Goal: Answer question/provide support

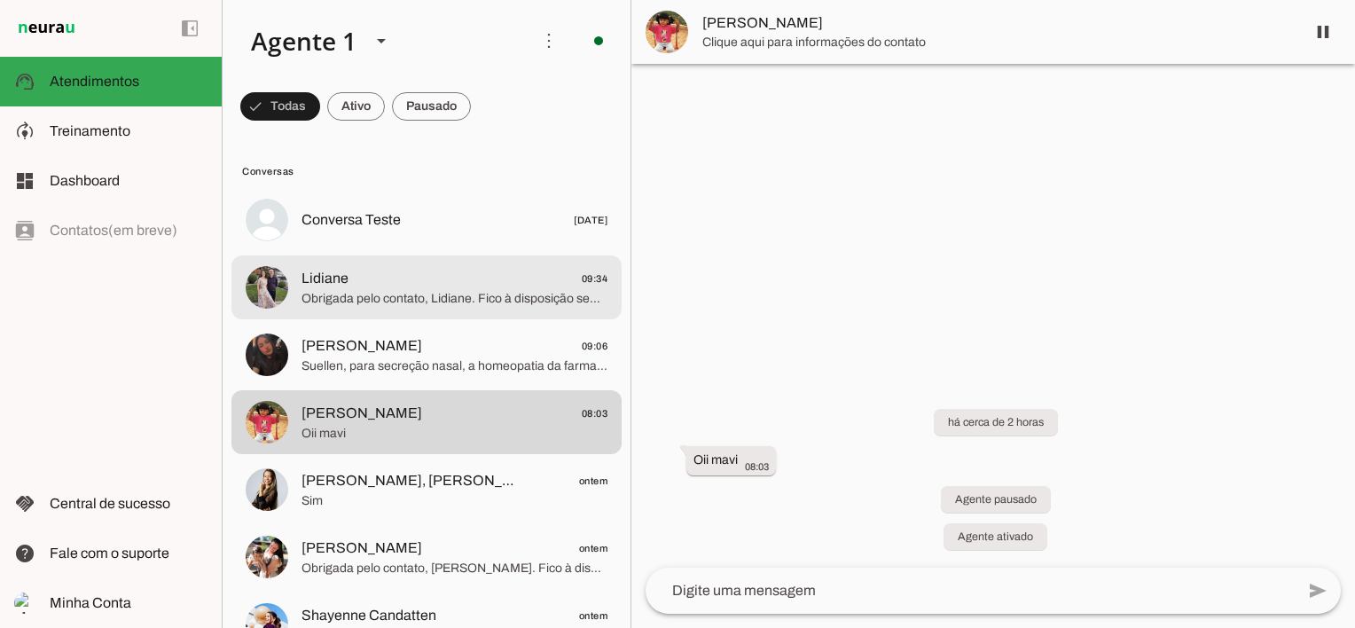
click at [364, 293] on span "Obrigada pelo contato, Lidiane. Fico à disposição sempre que precisar. Cuide be…" at bounding box center [454, 299] width 306 height 18
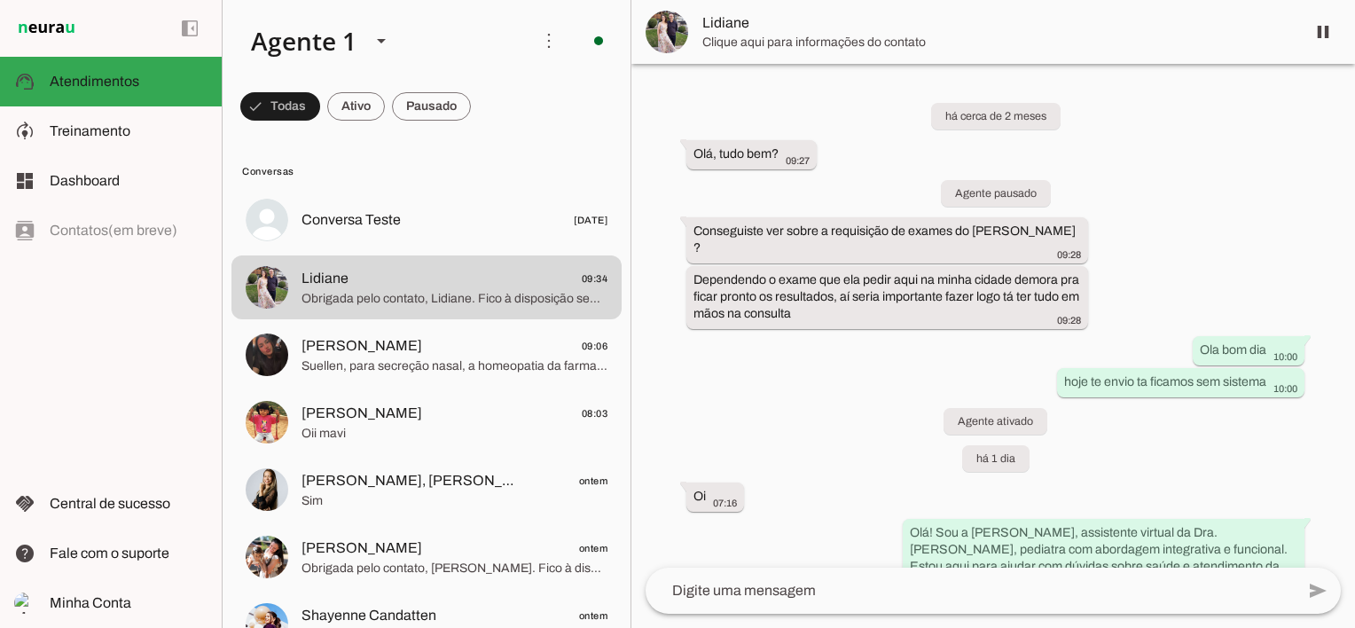
scroll to position [2010, 0]
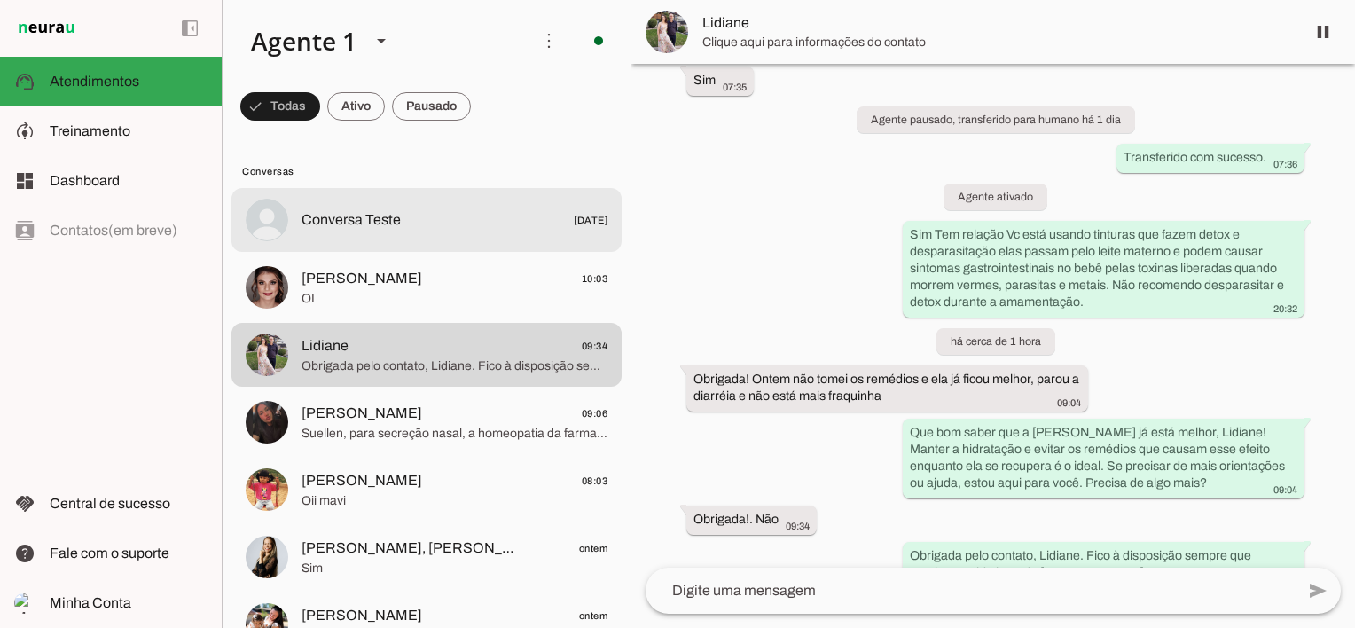
click at [391, 293] on span "OI" at bounding box center [454, 299] width 306 height 18
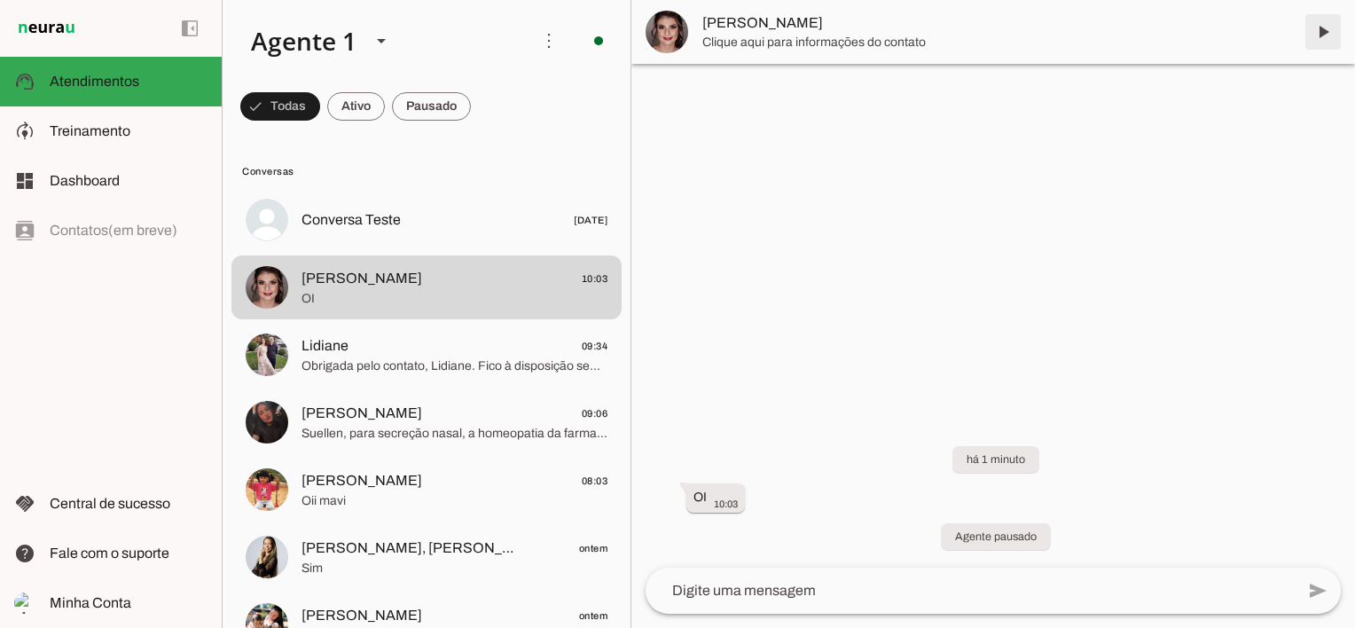
click at [1330, 33] on span at bounding box center [1323, 32] width 43 height 43
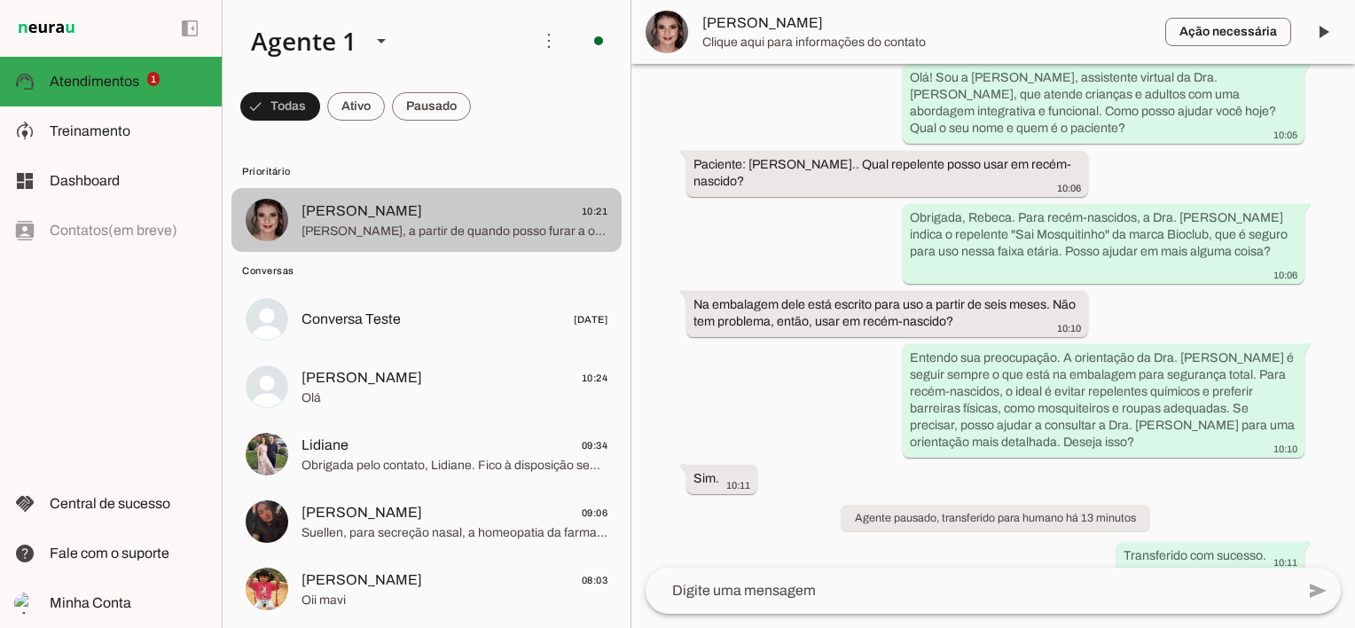
scroll to position [280, 0]
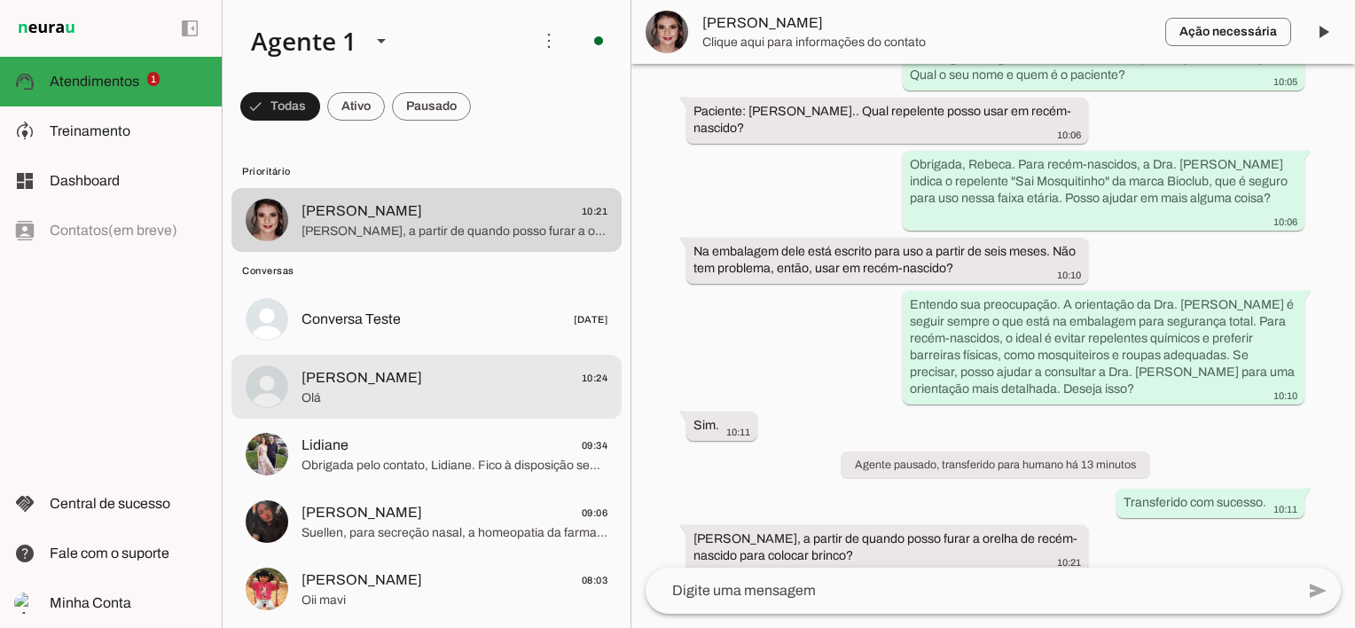
click at [346, 390] on span "Olá" at bounding box center [454, 398] width 306 height 18
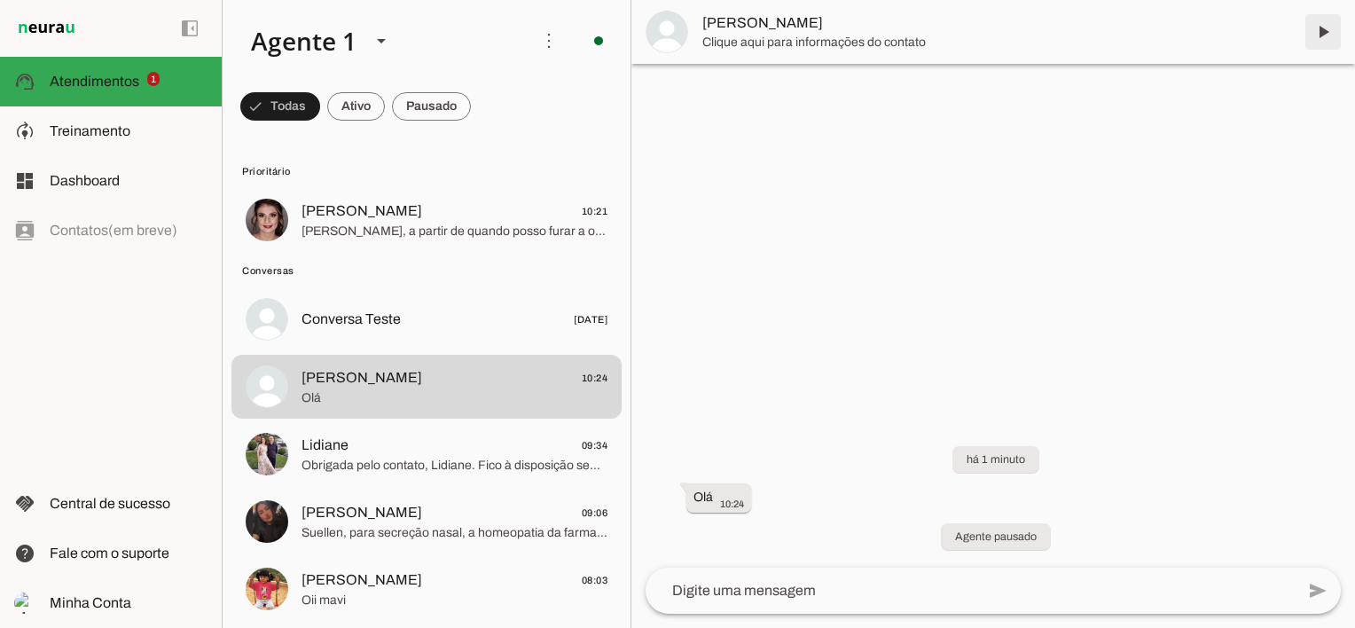
click at [1330, 27] on span at bounding box center [1323, 32] width 43 height 43
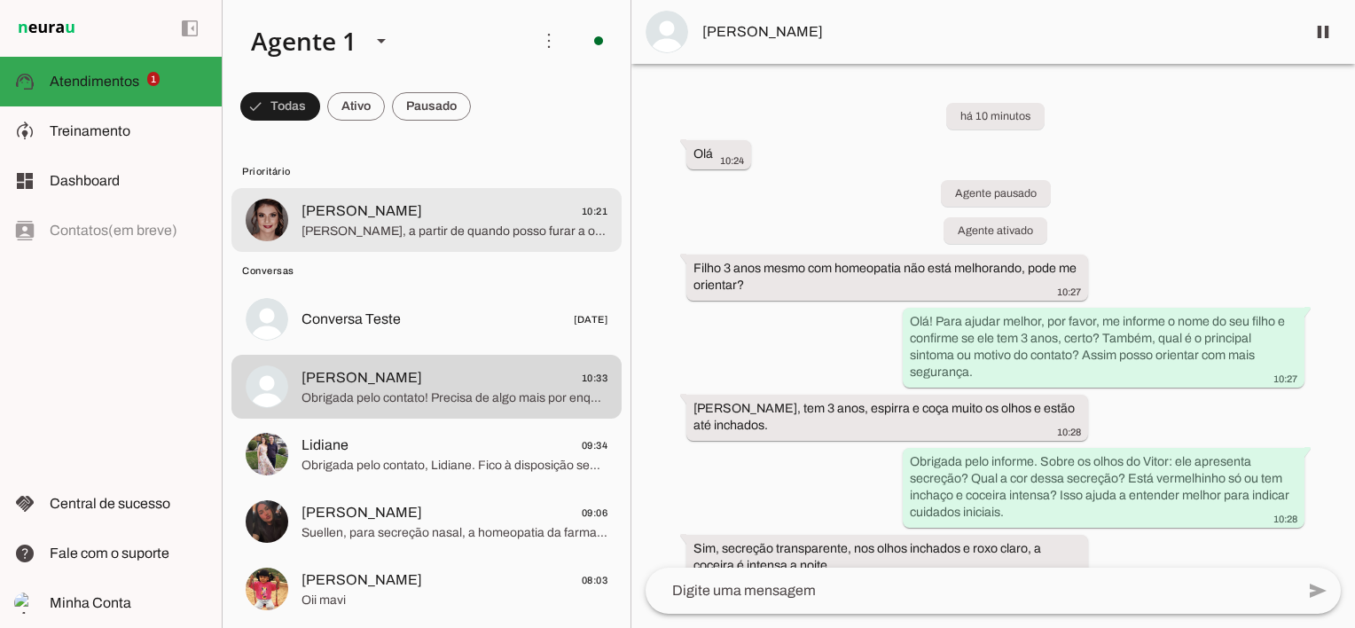
click at [382, 224] on span "[PERSON_NAME], a partir de quando posso furar a orelha de recém-nascido para co…" at bounding box center [454, 232] width 306 height 18
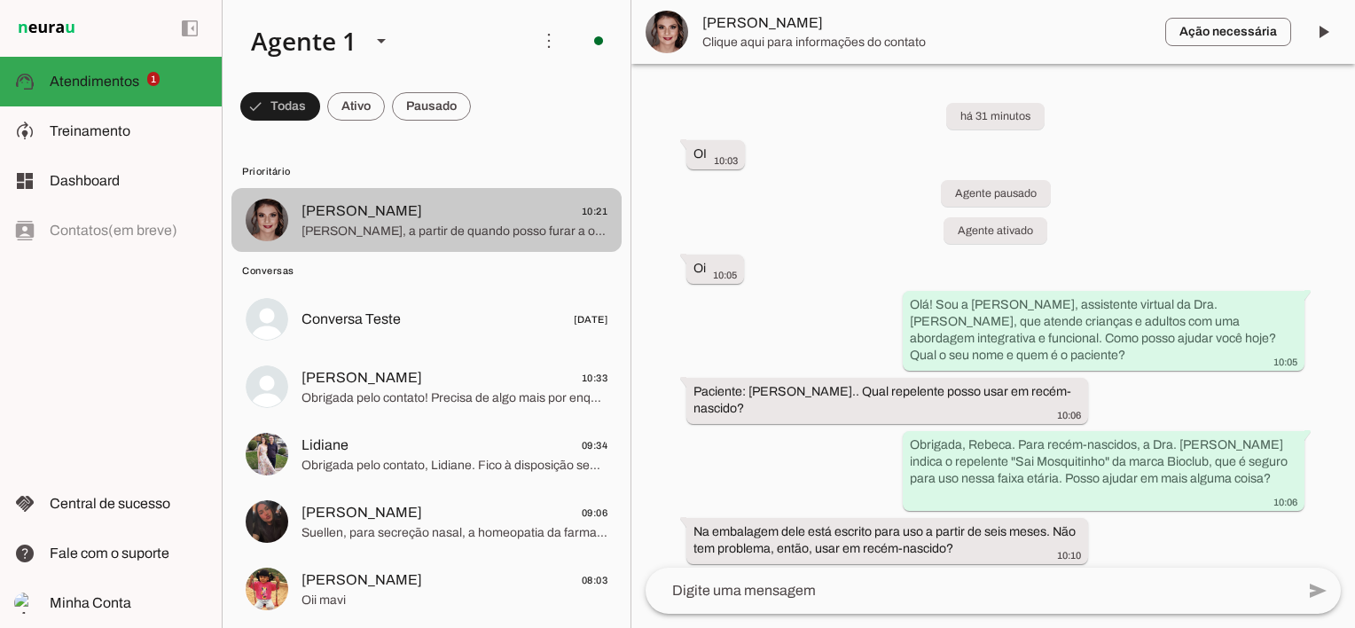
scroll to position [280, 0]
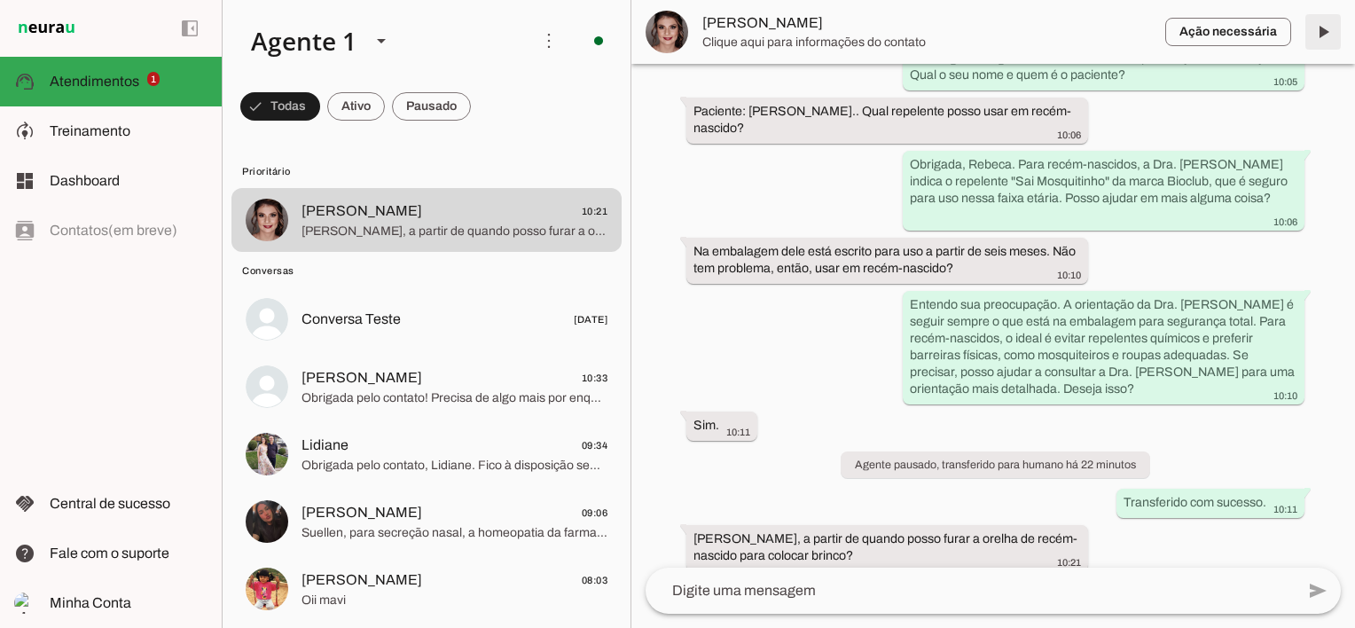
click at [1318, 38] on span at bounding box center [1323, 32] width 43 height 43
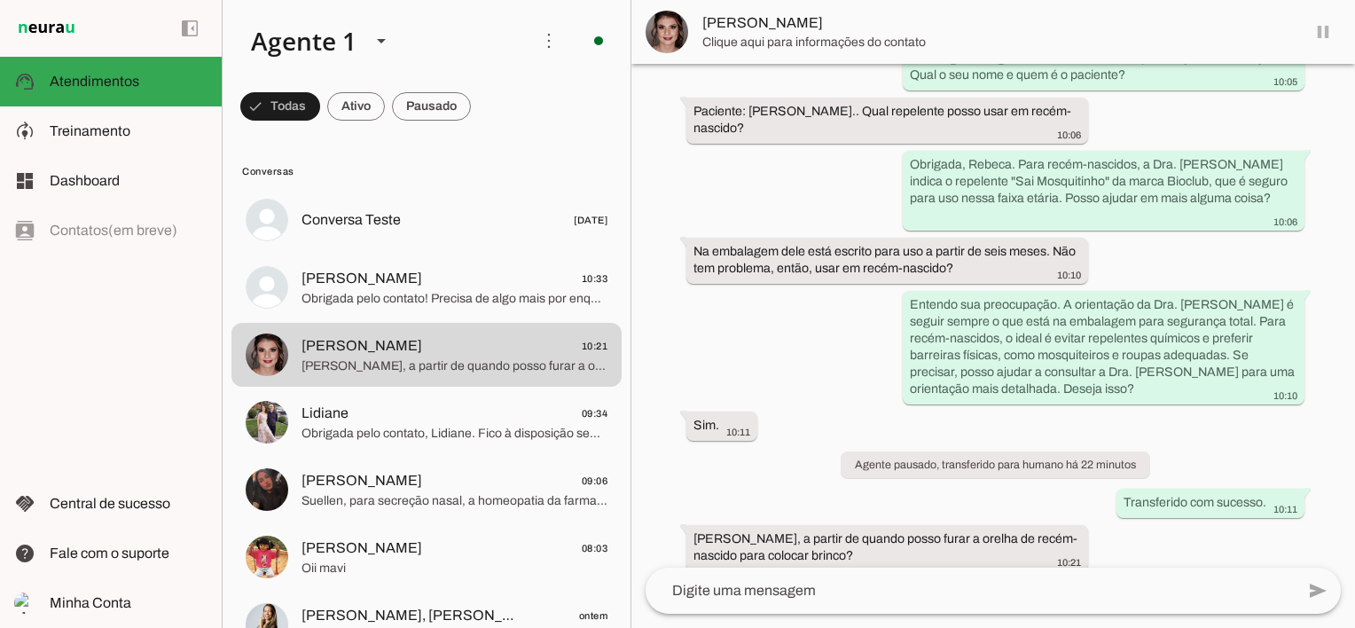
scroll to position [322, 0]
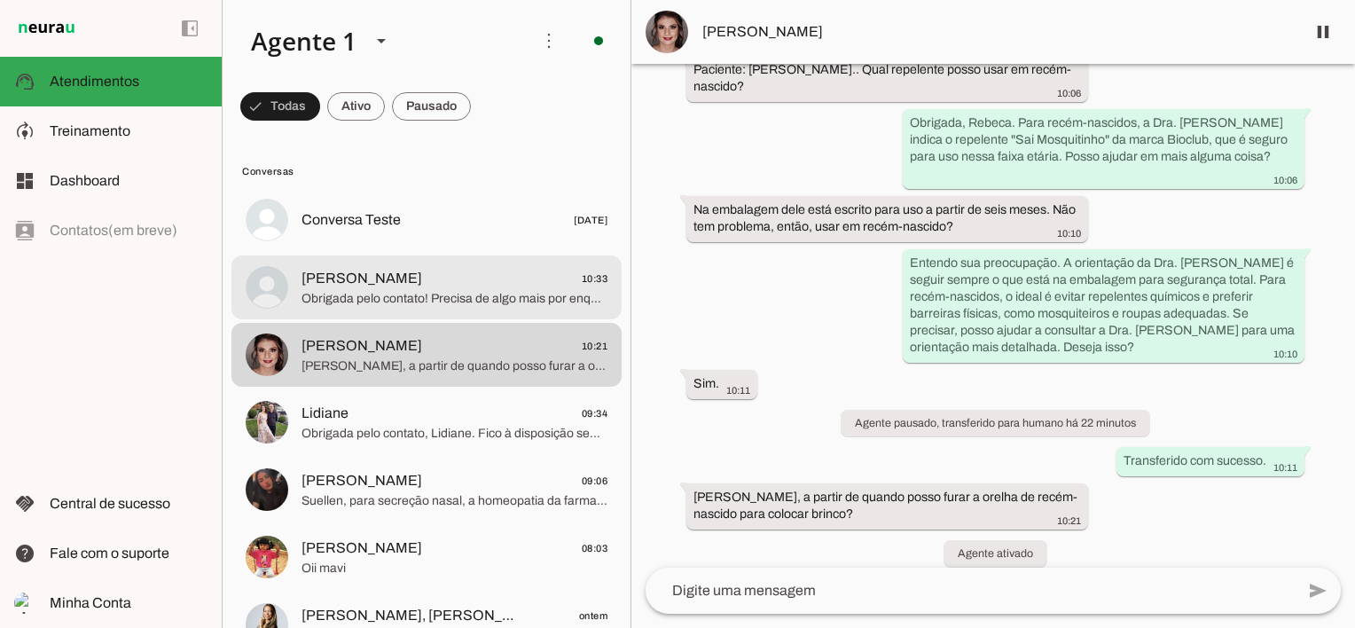
click at [450, 305] on span "Obrigada pelo contato! Precisa de algo mais por enquanto?" at bounding box center [454, 299] width 306 height 18
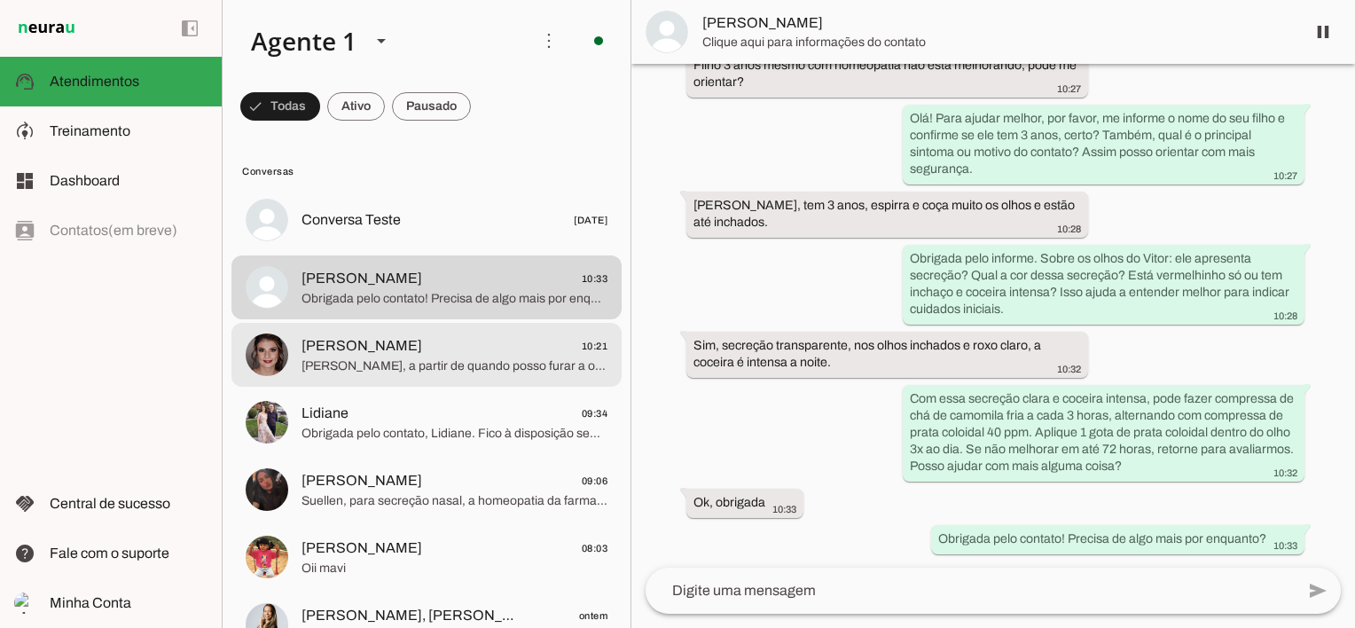
scroll to position [202, 0]
